Goal: Information Seeking & Learning: Check status

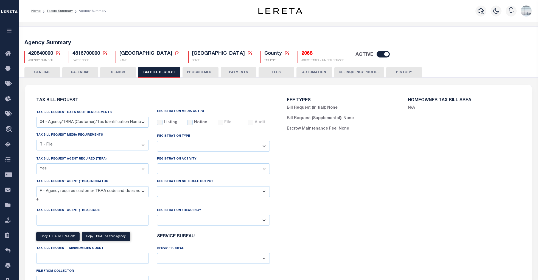
select select "28"
select select "22"
select select "true"
select select "14"
select select
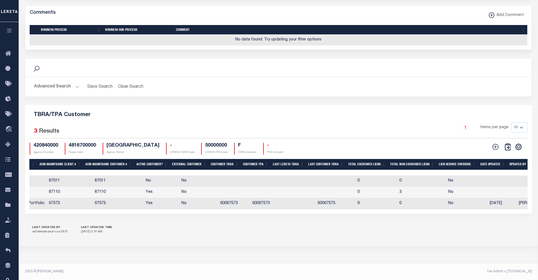
drag, startPoint x: 351, startPoint y: 212, endPoint x: 241, endPoint y: 211, distance: 110.2
click at [241, 211] on div "TBRA/TPA Customer Selected 3 Results 1 Items per page 10 25 50 100 420840000 Ag…" at bounding box center [278, 159] width 507 height 109
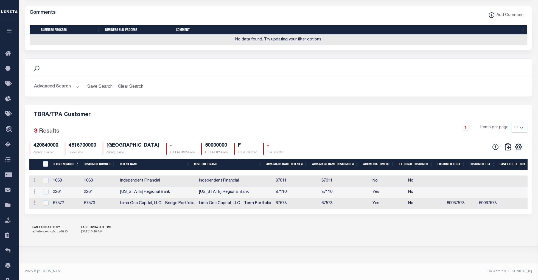
click at [76, 83] on button "Advanced Search" at bounding box center [57, 86] width 46 height 11
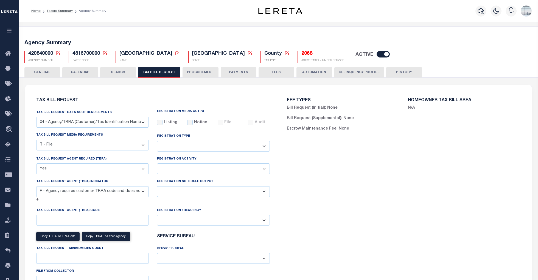
click at [402, 73] on button "HISTORY" at bounding box center [405, 72] width 36 height 10
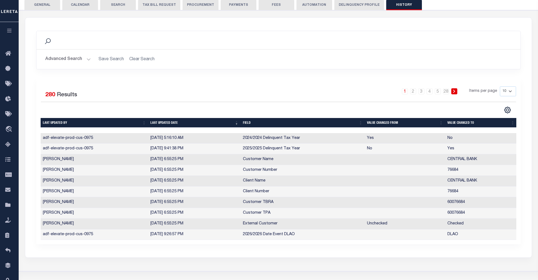
scroll to position [73, 0]
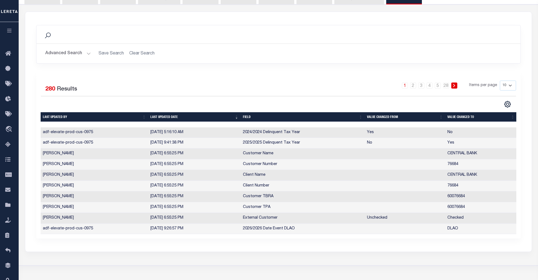
click at [86, 54] on button "Advanced Search" at bounding box center [68, 53] width 46 height 11
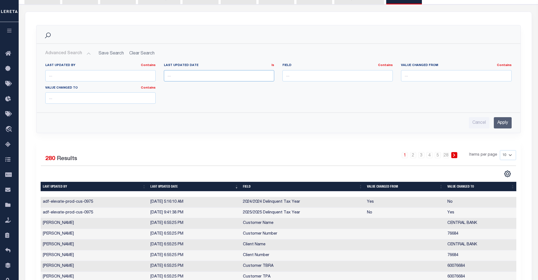
click at [265, 75] on input "text" at bounding box center [219, 75] width 110 height 11
click at [235, 73] on input "text" at bounding box center [219, 75] width 110 height 11
click at [179, 188] on th "Last updated date" at bounding box center [194, 187] width 93 height 10
click at [238, 187] on th "Last updated date" at bounding box center [194, 187] width 93 height 10
click at [508, 172] on icon "" at bounding box center [508, 174] width 6 height 6
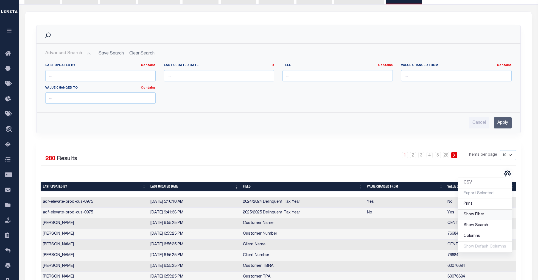
click at [473, 215] on span "Show Filter" at bounding box center [474, 214] width 21 height 4
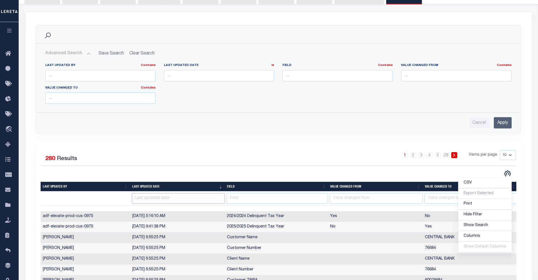
click at [199, 201] on input "text" at bounding box center [178, 198] width 93 height 11
click at [115, 195] on th at bounding box center [86, 198] width 90 height 14
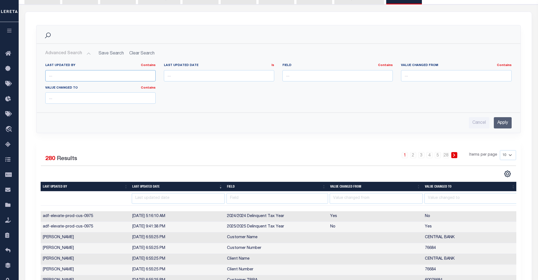
click at [109, 76] on input "text" at bounding box center [100, 75] width 110 height 11
type input "Nava"
click at [503, 123] on input "Apply" at bounding box center [503, 122] width 18 height 11
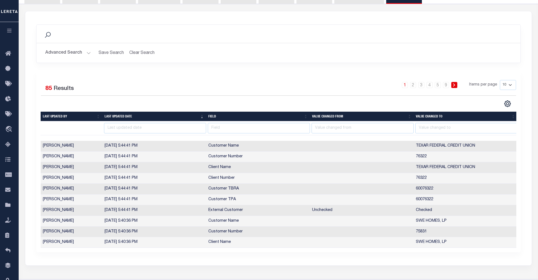
scroll to position [112, 0]
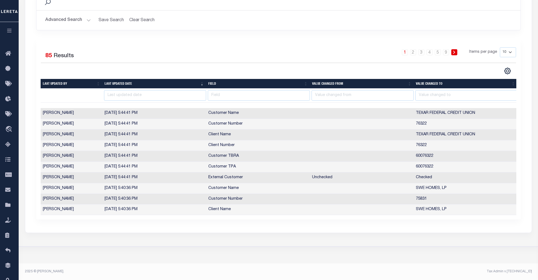
drag, startPoint x: 495, startPoint y: 215, endPoint x: 517, endPoint y: 216, distance: 21.5
click at [517, 216] on div "Selected 85 Results 1 2 3 4 5 … 9 Items per page 10 25 50 100" at bounding box center [278, 128] width 485 height 181
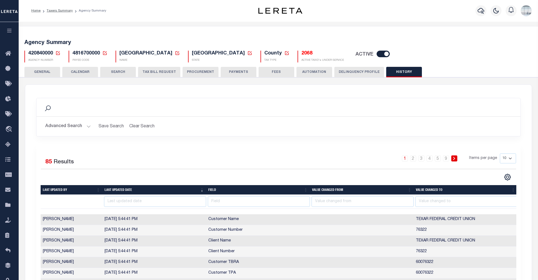
scroll to position [0, 0]
click at [157, 71] on button "TAX BILL REQUEST" at bounding box center [159, 72] width 42 height 10
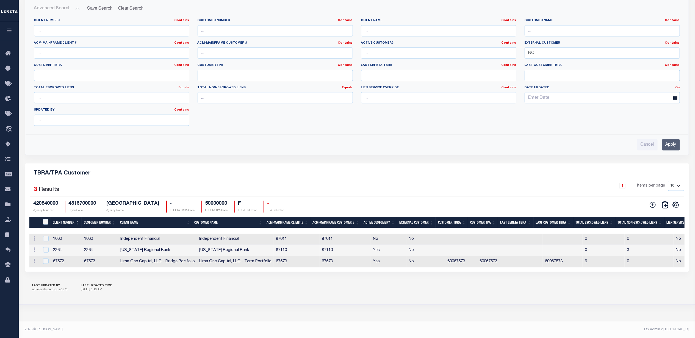
scroll to position [615, 0]
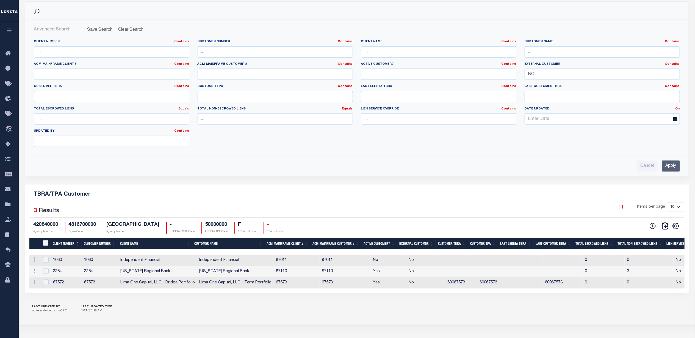
click at [340, 172] on div "Cancel Apply" at bounding box center [357, 166] width 646 height 11
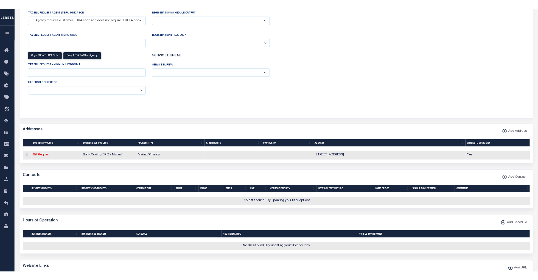
scroll to position [0, 0]
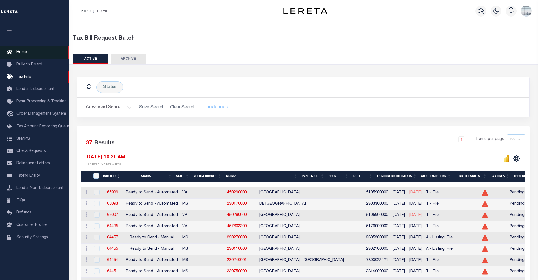
click at [24, 52] on span "Home" at bounding box center [21, 52] width 10 height 4
